Goal: Transaction & Acquisition: Purchase product/service

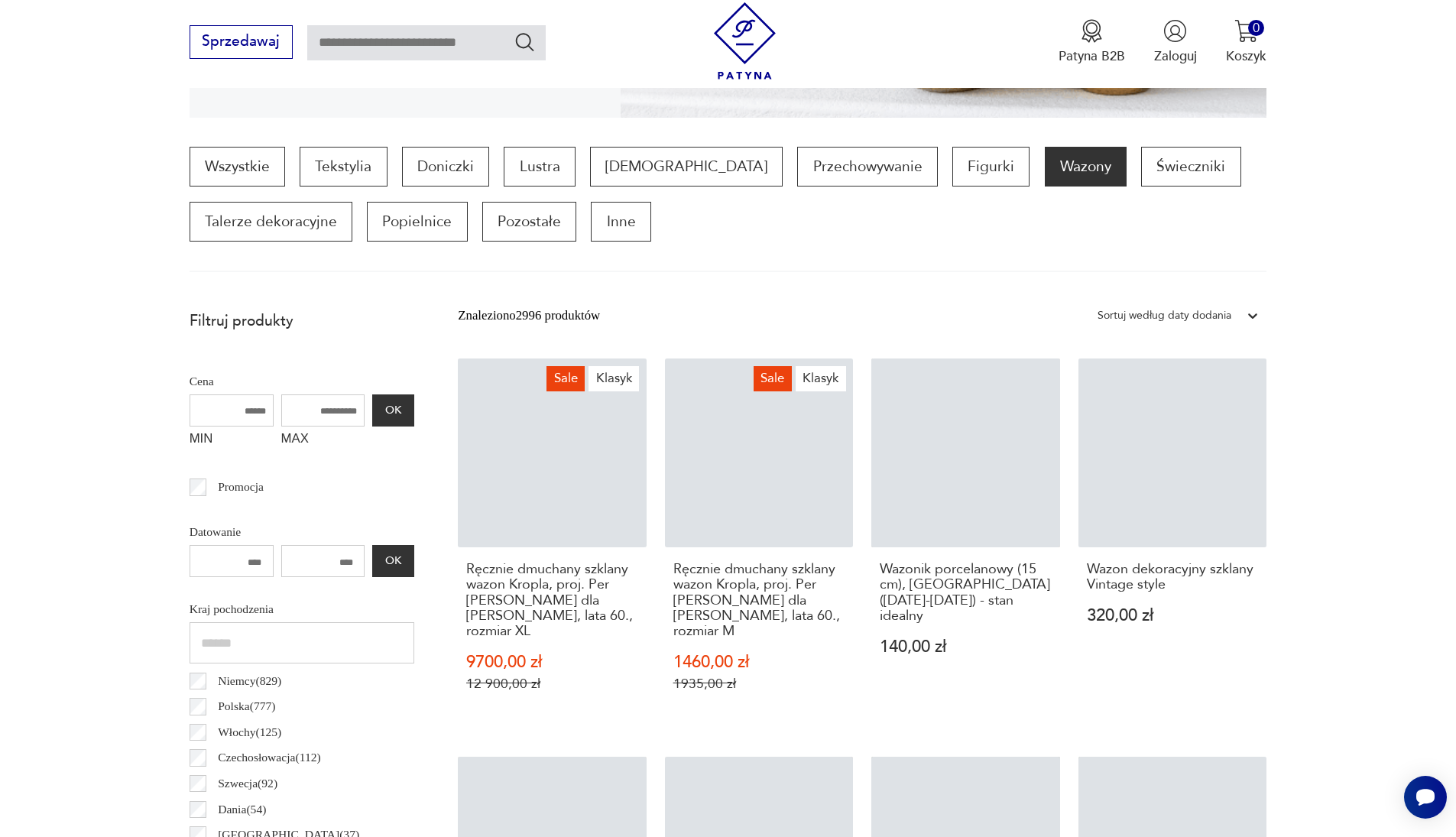
scroll to position [430, 0]
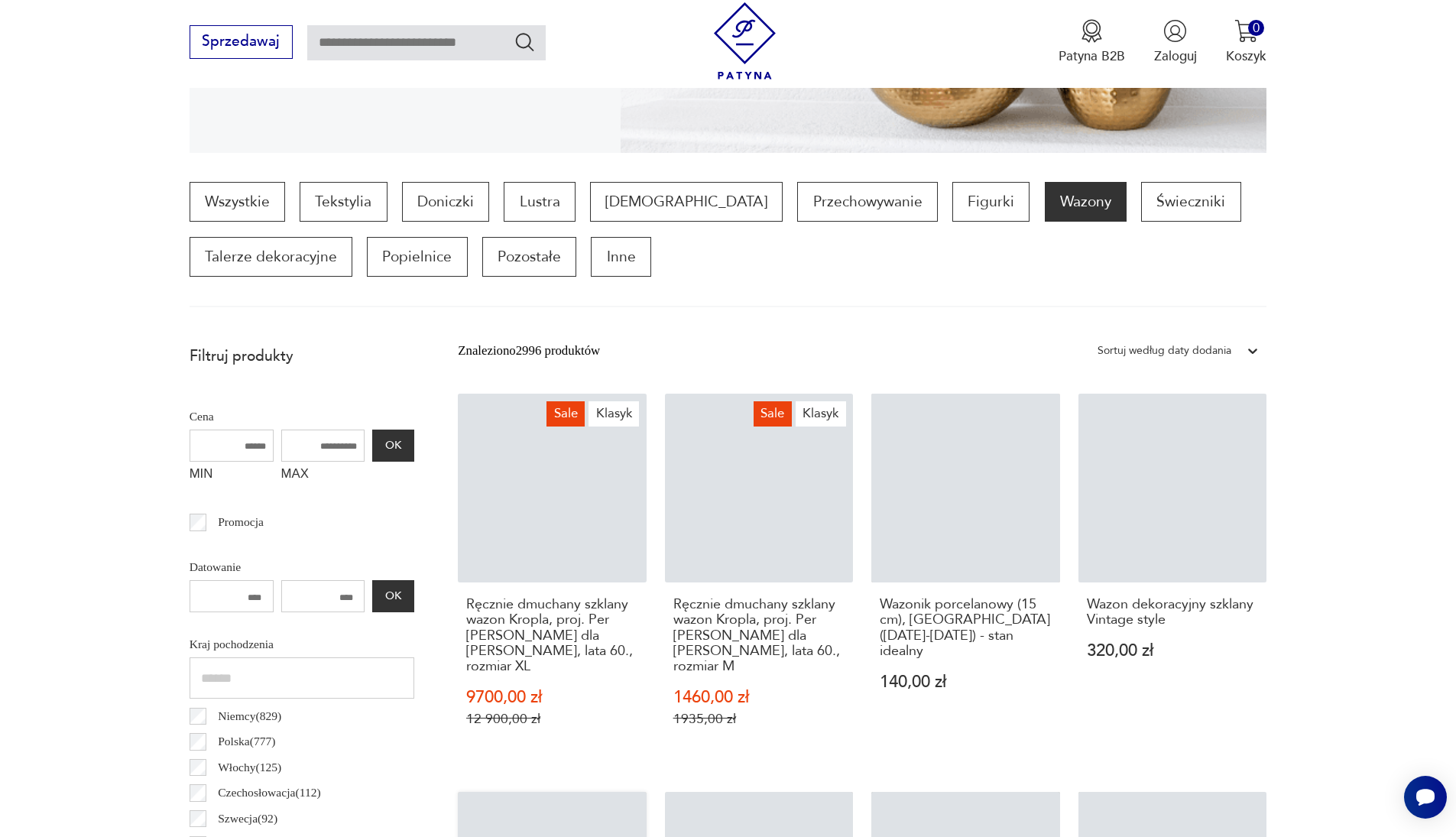
scroll to position [87, 0]
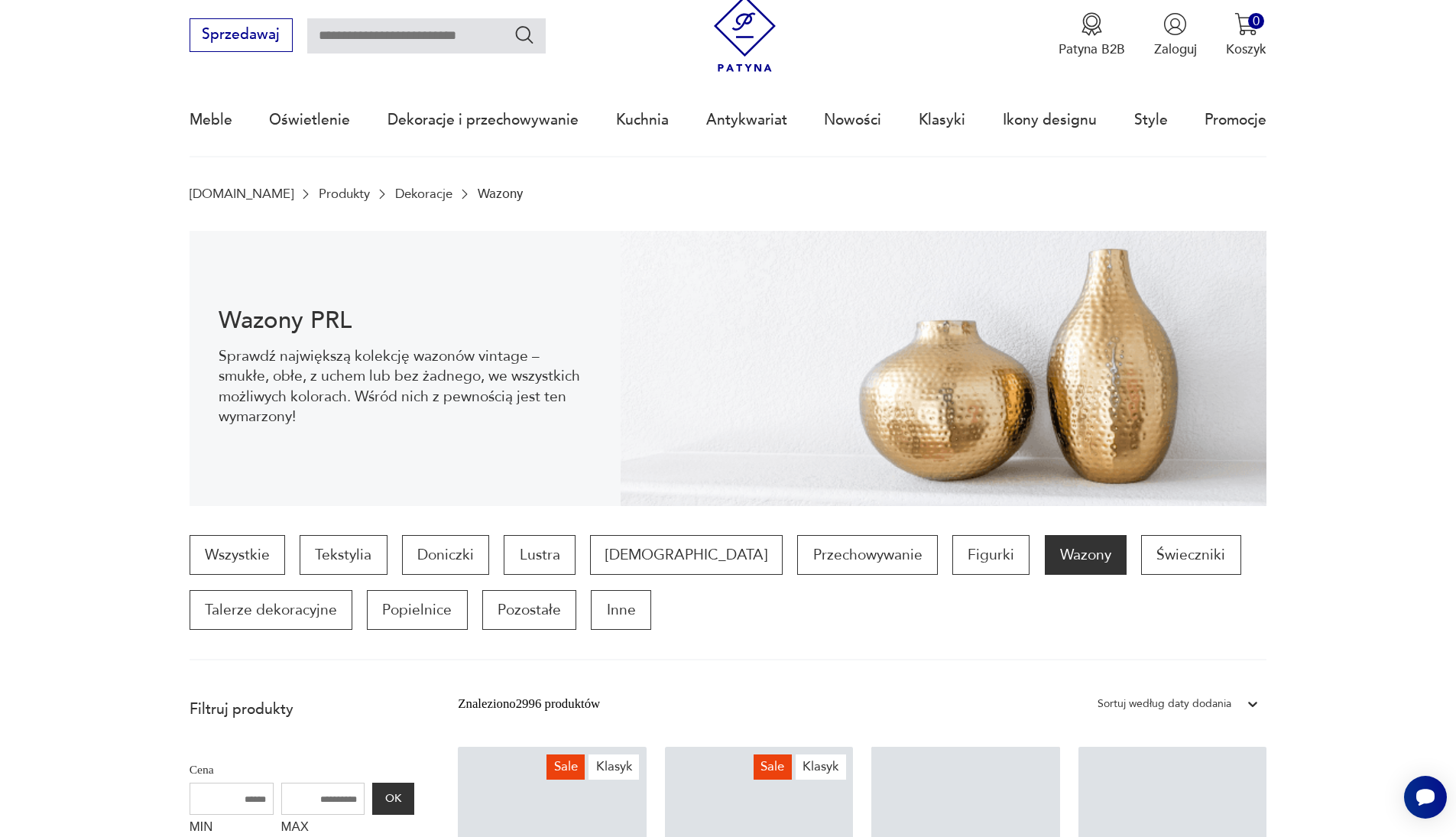
scroll to position [517, 0]
